Goal: Use online tool/utility: Utilize a website feature to perform a specific function

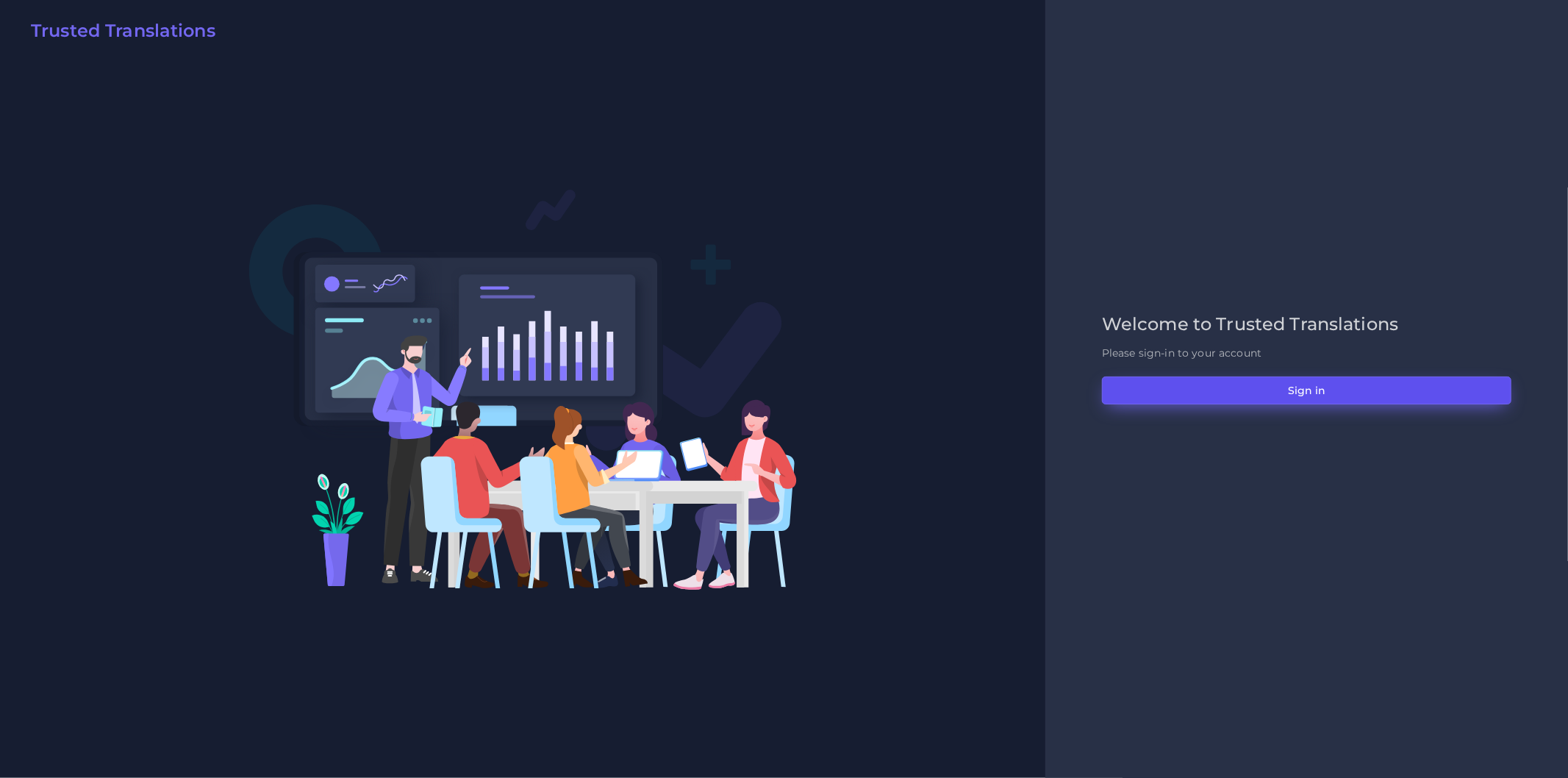
click at [1302, 385] on button "Sign in" at bounding box center [1307, 390] width 409 height 28
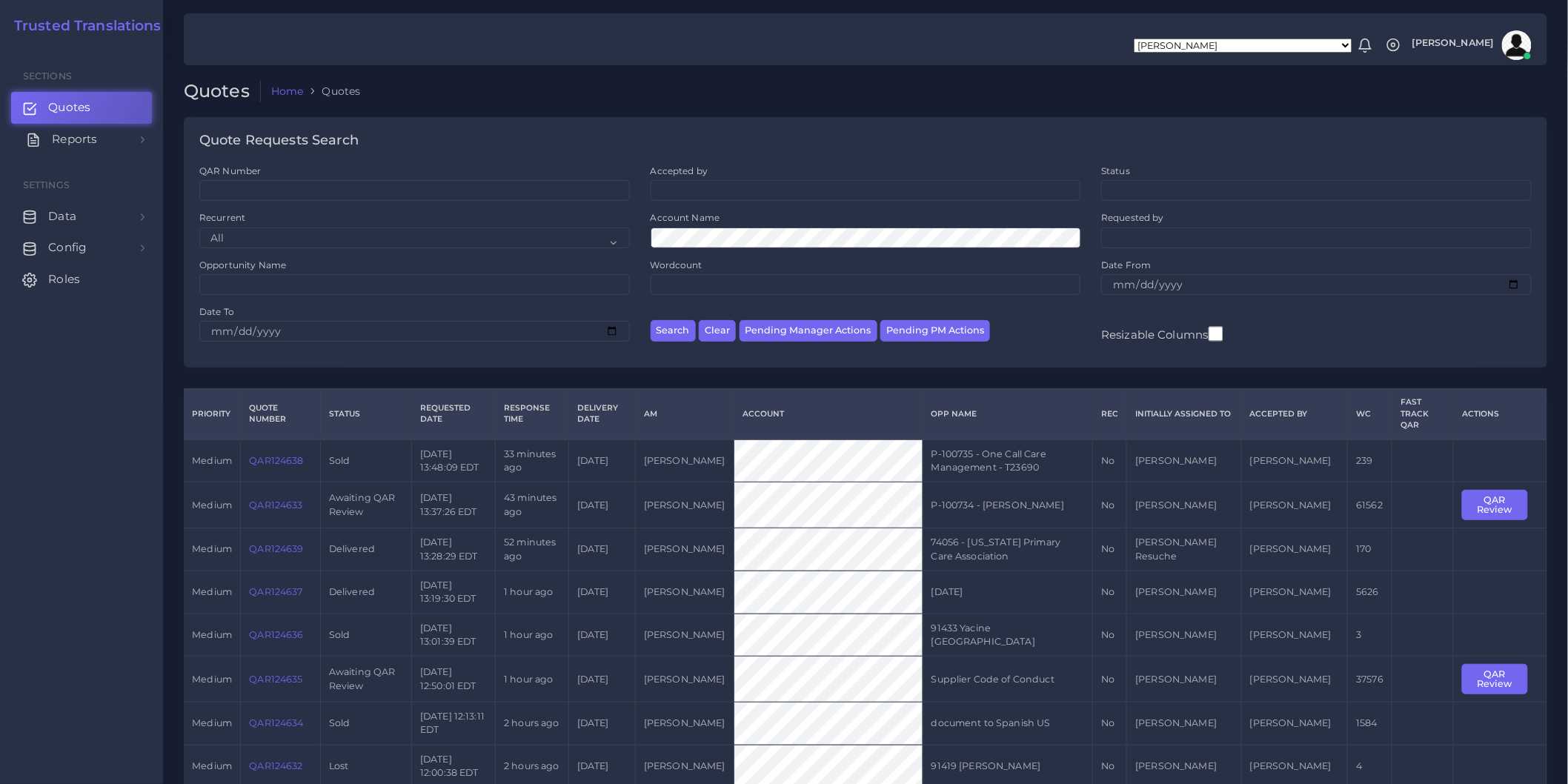
click at [135, 142] on link "Reports" at bounding box center [81, 139] width 141 height 32
click at [121, 247] on link "Keywords excel processor" at bounding box center [81, 239] width 141 height 32
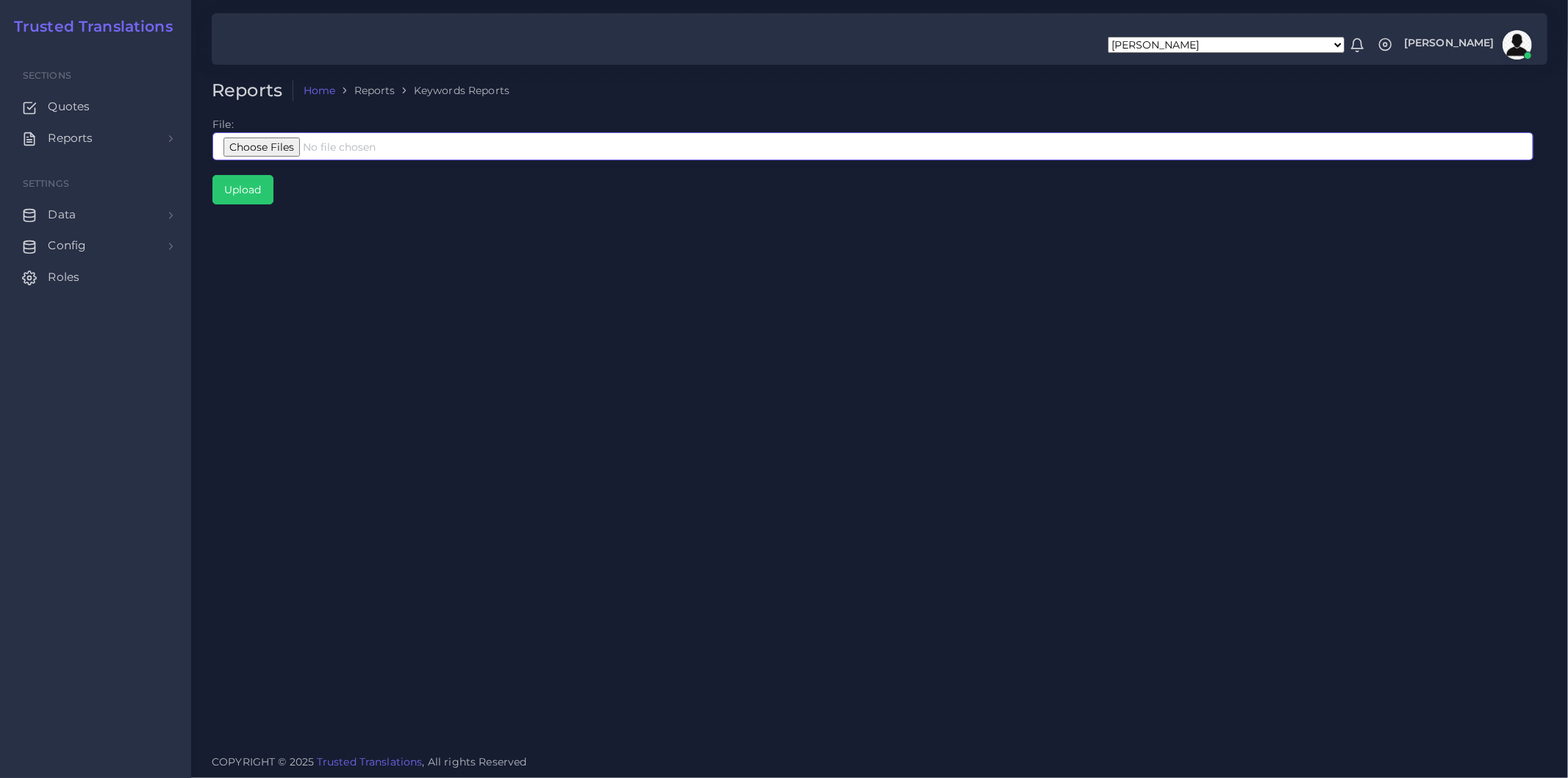
click at [329, 145] on input "file" at bounding box center [873, 146] width 1321 height 28
type input "C:\fakepath\Google Interpreters Corto.xlsx"
drag, startPoint x: 258, startPoint y: 193, endPoint x: 351, endPoint y: 222, distance: 97.4
click at [258, 193] on input "Upload" at bounding box center [242, 190] width 60 height 28
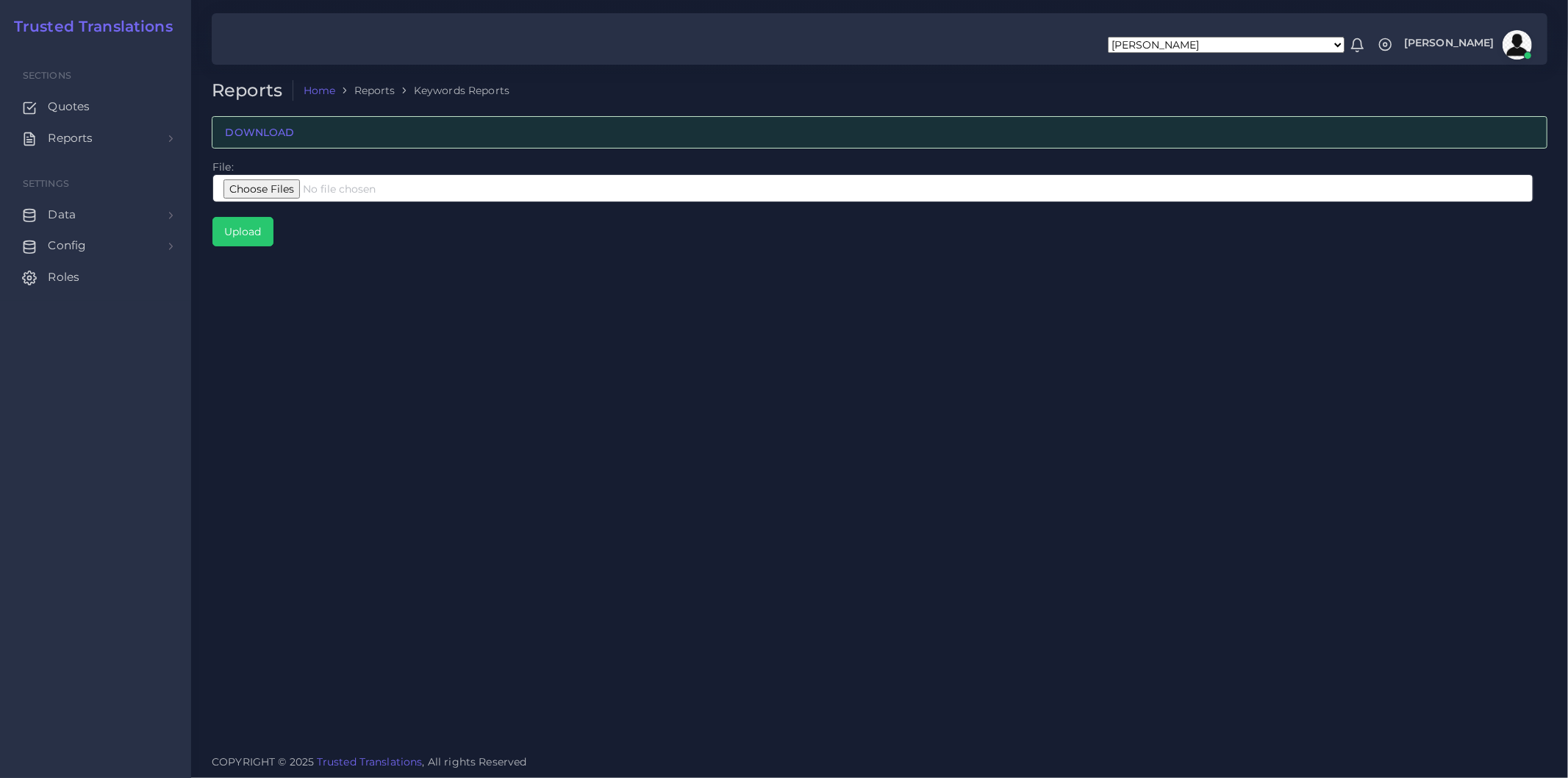
click at [717, 411] on div "Reports Home Reports Keywords Reports DOWNLOAD File: Upload" at bounding box center [880, 371] width 1377 height 743
click at [628, 377] on div "Reports Home Reports Keywords Reports DOWNLOAD File: Upload" at bounding box center [880, 371] width 1377 height 743
click at [810, 425] on div "Reports Home Reports Keywords Reports DOWNLOAD File: Upload" at bounding box center [880, 371] width 1377 height 743
click at [623, 163] on td "File: Upload" at bounding box center [873, 203] width 1322 height 89
click at [296, 188] on input "file" at bounding box center [873, 188] width 1321 height 28
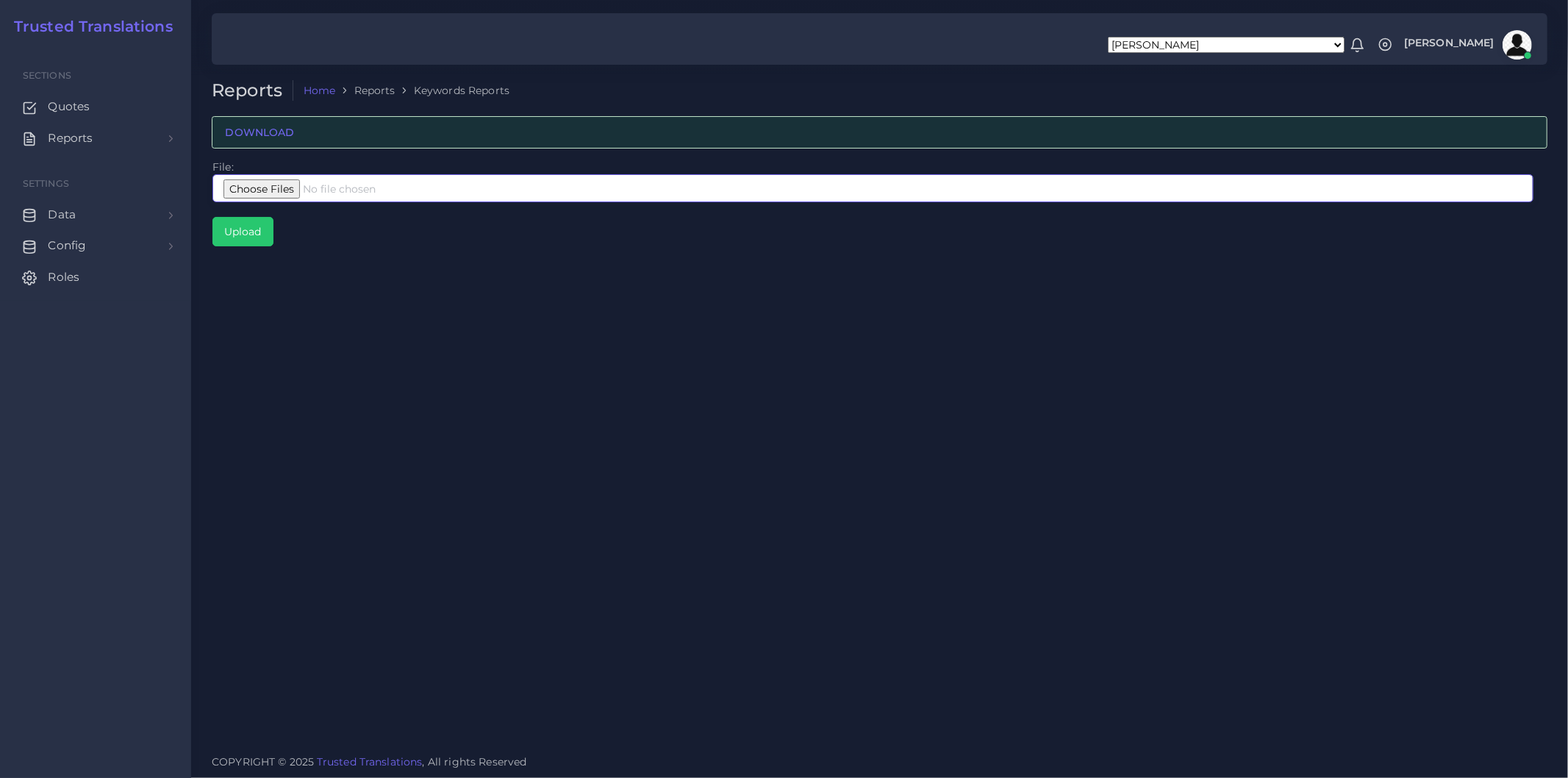
type input "C:\fakepath\Google Interpreters Largo.xlsx"
click at [594, 461] on div "Reports Home Reports Keywords Reports DOWNLOAD File: Upload" at bounding box center [880, 371] width 1377 height 743
click at [263, 236] on input "Upload" at bounding box center [242, 231] width 60 height 28
